Goal: Find specific page/section: Find specific page/section

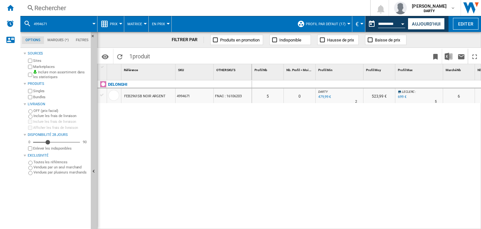
click at [319, 151] on div "0 0 0 0 5 0 [PERSON_NAME] : 0.0 % 479,99 € % N/A 2 [PERSON_NAME] : 523,99 € [PE…" at bounding box center [366, 154] width 229 height 149
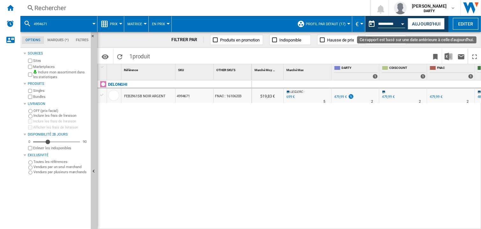
click at [400, 22] on button "Open calendar" at bounding box center [402, 22] width 11 height 11
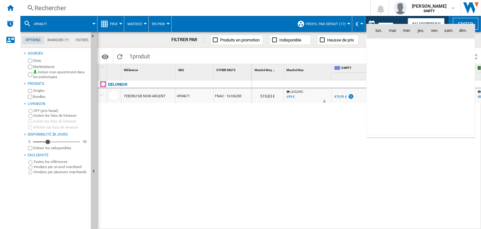
scroll to position [1943, 0]
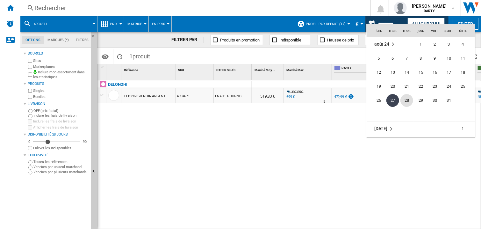
click at [401, 99] on span "28" at bounding box center [407, 100] width 13 height 13
type input "**********"
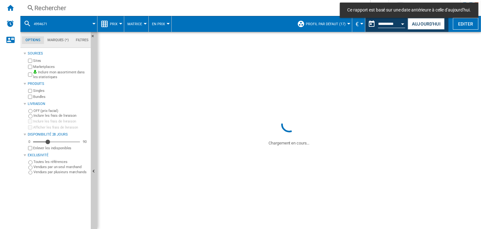
click at [44, 10] on div "Rechercher" at bounding box center [193, 8] width 319 height 9
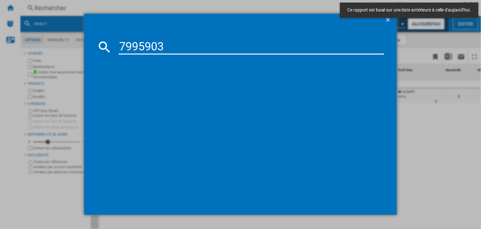
type input "7995903"
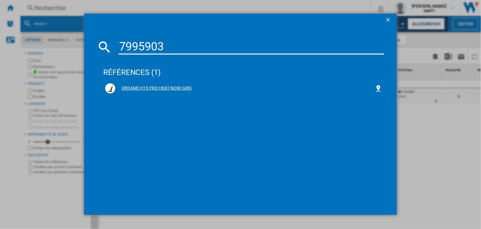
click at [176, 87] on div "DREAME H15 PRO HEAT NOIR GRIS" at bounding box center [244, 88] width 259 height 6
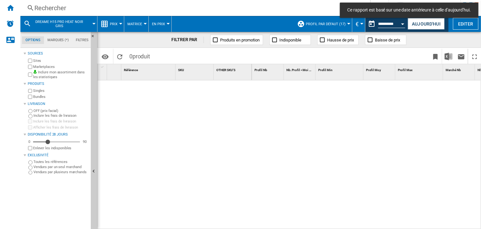
click at [341, 131] on div at bounding box center [366, 154] width 229 height 149
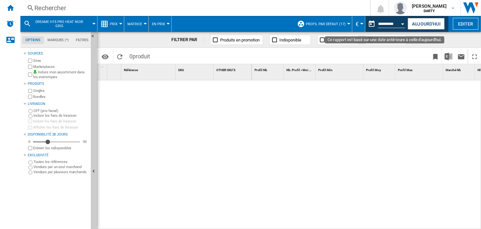
click at [404, 22] on button "Open calendar" at bounding box center [402, 22] width 11 height 11
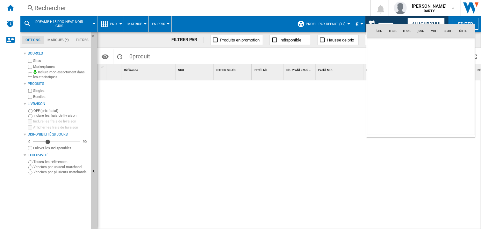
scroll to position [1943, 0]
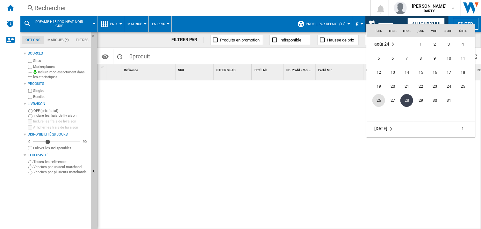
click at [379, 100] on span "26" at bounding box center [379, 100] width 13 height 13
type input "**********"
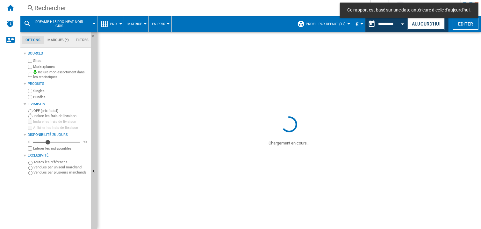
click at [46, 12] on div "Rechercher" at bounding box center [193, 8] width 319 height 9
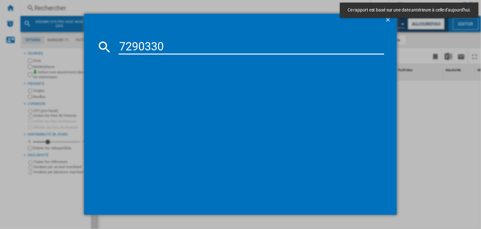
type input "7290330"
